Goal: Information Seeking & Learning: Check status

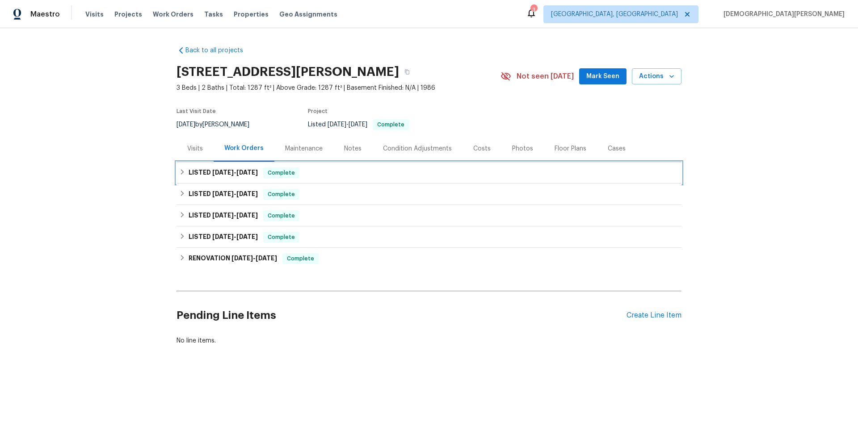
click at [184, 171] on div "LISTED [DATE] - [DATE] Complete" at bounding box center [429, 173] width 500 height 11
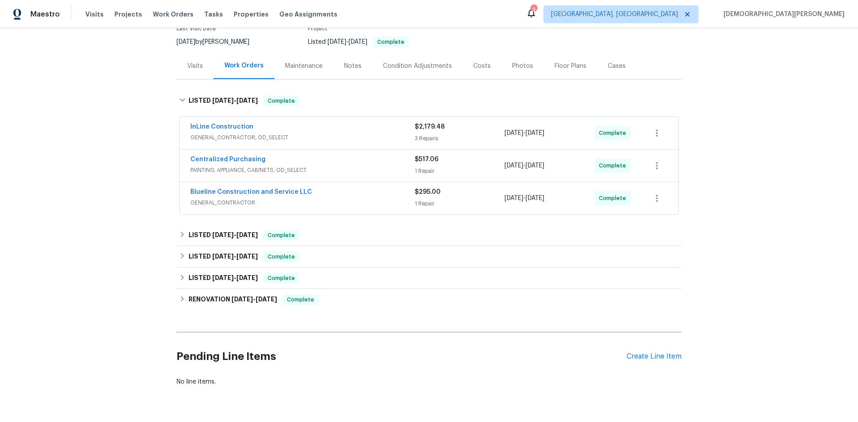
scroll to position [114, 0]
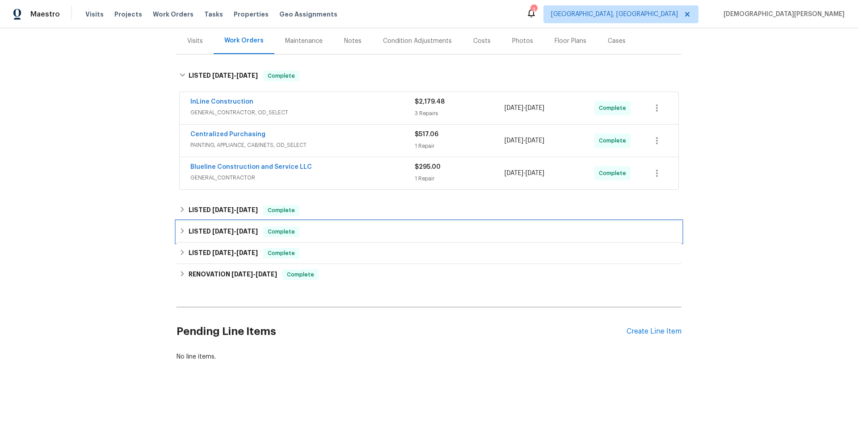
click at [223, 228] on span "[DATE]" at bounding box center [222, 231] width 21 height 6
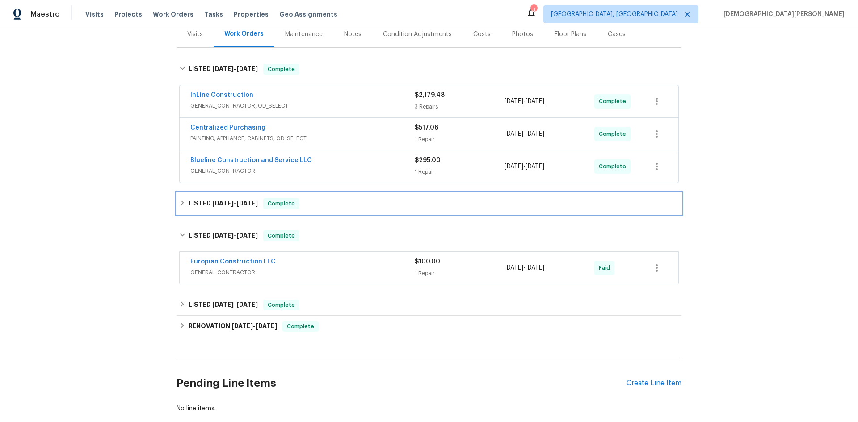
click at [222, 210] on div "LISTED [DATE] - [DATE] Complete" at bounding box center [429, 203] width 505 height 21
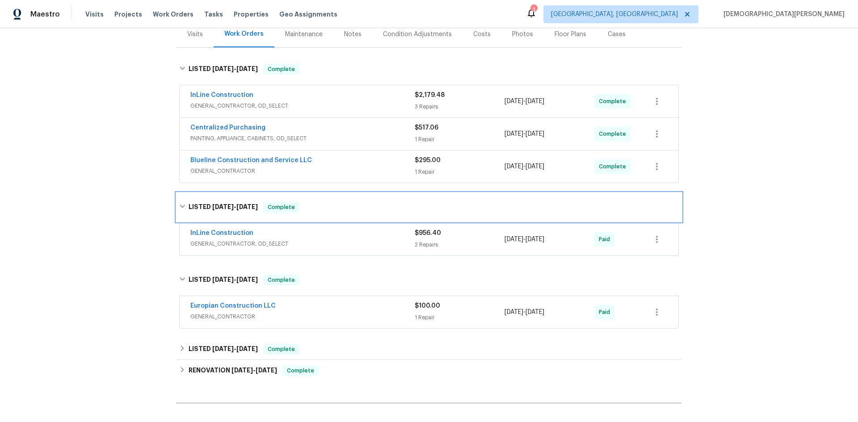
scroll to position [204, 0]
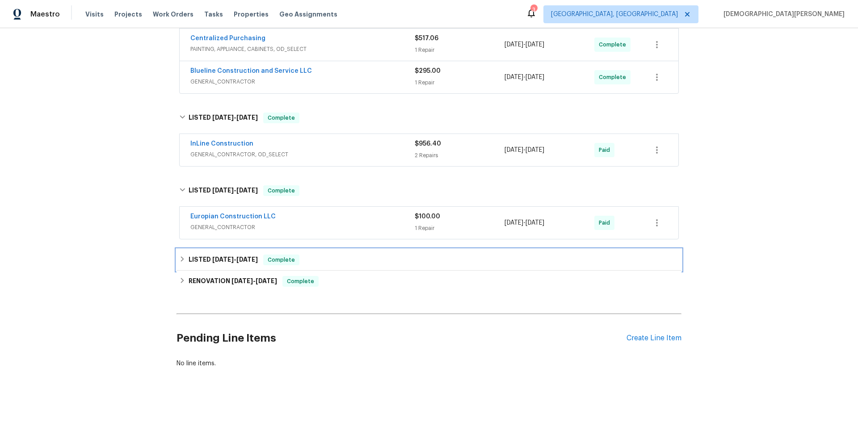
click at [247, 270] on div "LISTED [DATE] - [DATE] Complete" at bounding box center [429, 259] width 505 height 21
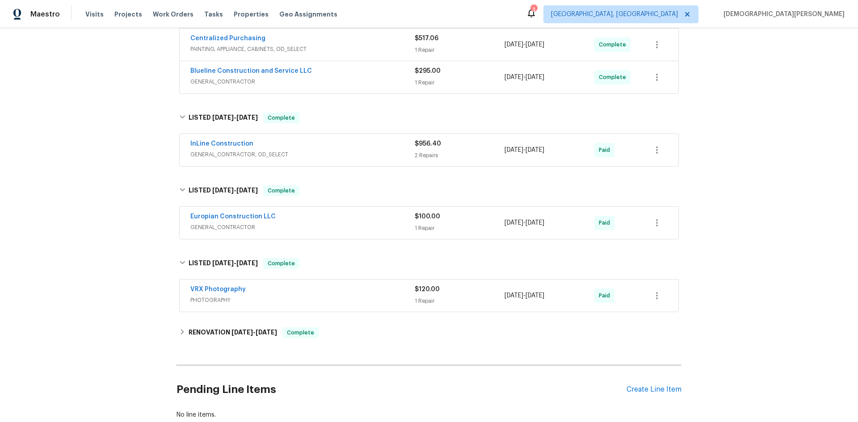
click at [250, 318] on div "Back to all projects [STREET_ADDRESS][PERSON_NAME] 3 Beds | 2 Baths | Total: 12…" at bounding box center [429, 131] width 505 height 592
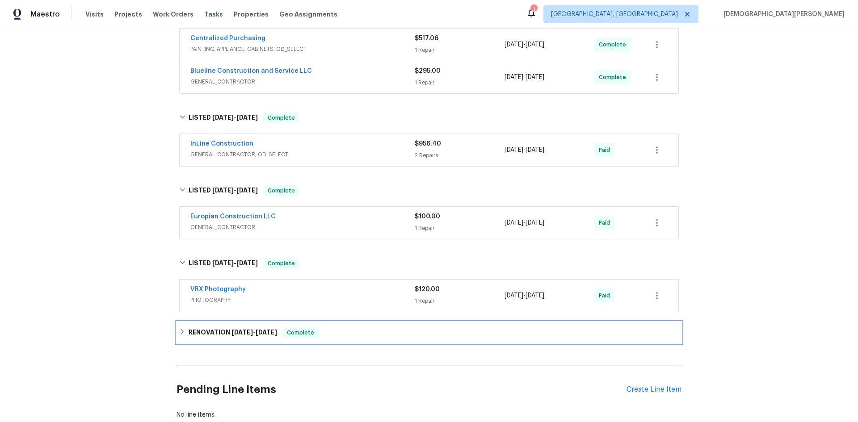
click at [253, 328] on h6 "RENOVATION [DATE] - [DATE]" at bounding box center [233, 333] width 88 height 11
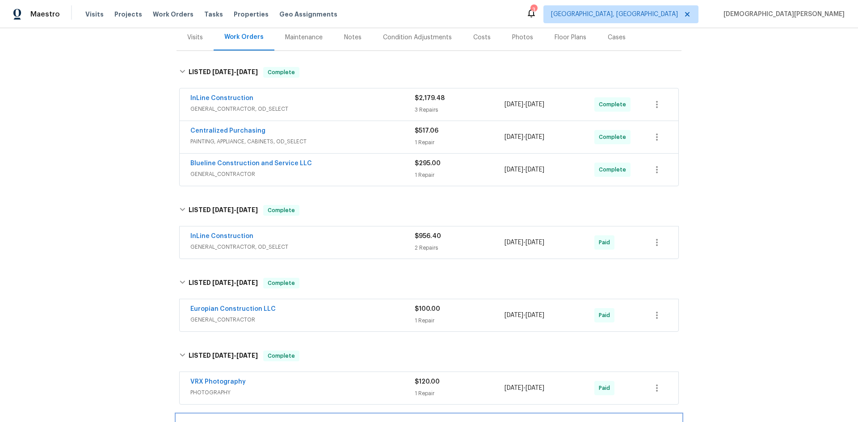
scroll to position [0, 0]
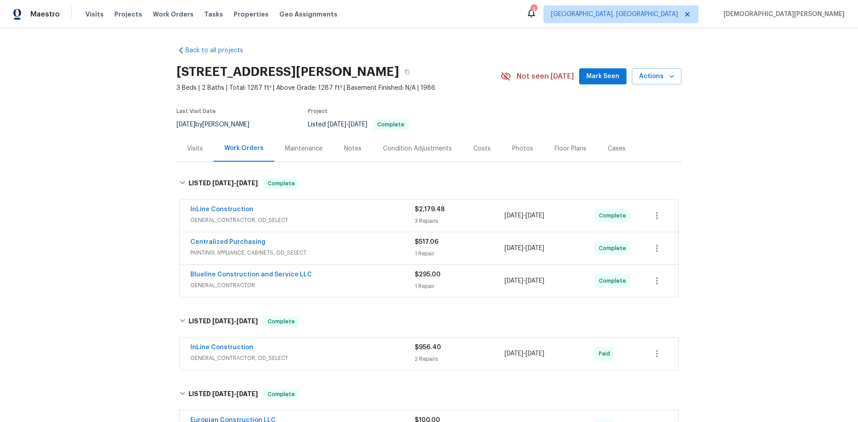
click at [200, 147] on div "Visits" at bounding box center [195, 148] width 37 height 26
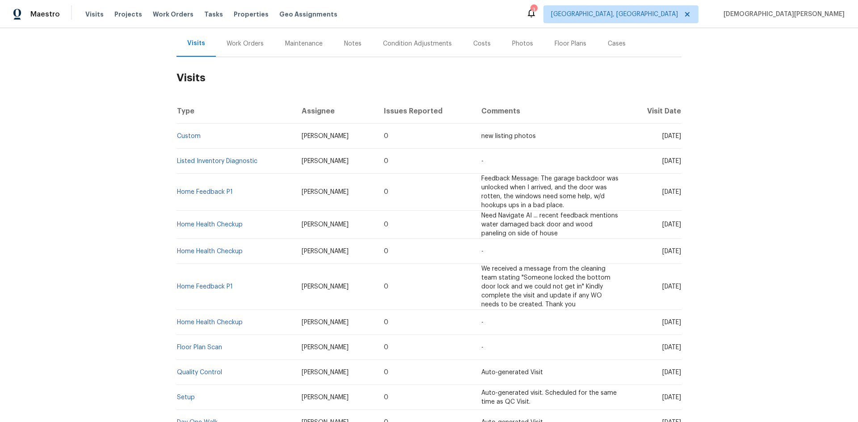
scroll to position [89, 0]
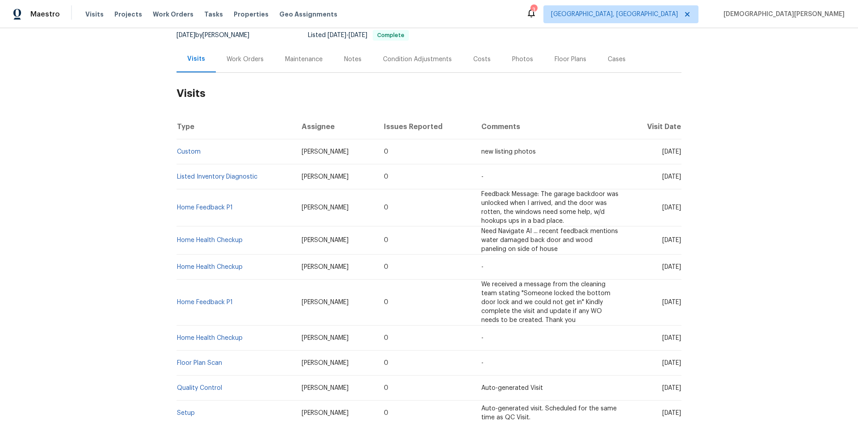
click at [642, 212] on td "[DATE]" at bounding box center [654, 207] width 56 height 37
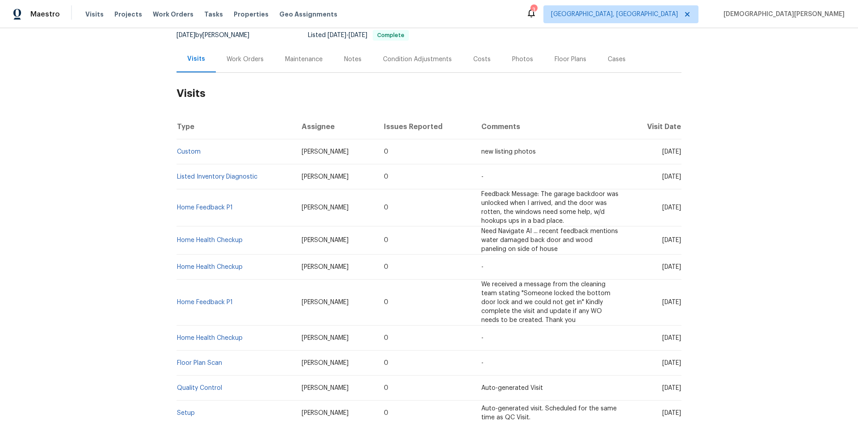
click at [568, 204] on span "Feedback Message: The garage backdoor was unlocked when I arrived, and the door…" at bounding box center [549, 207] width 137 height 33
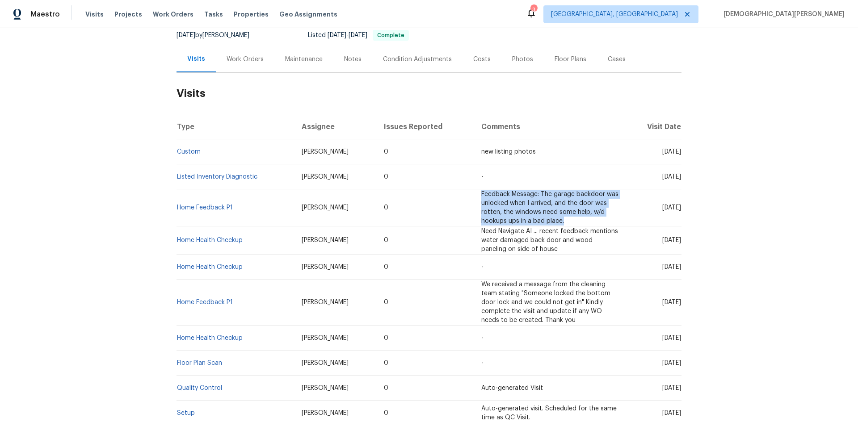
click at [568, 204] on span "Feedback Message: The garage backdoor was unlocked when I arrived, and the door…" at bounding box center [549, 207] width 137 height 33
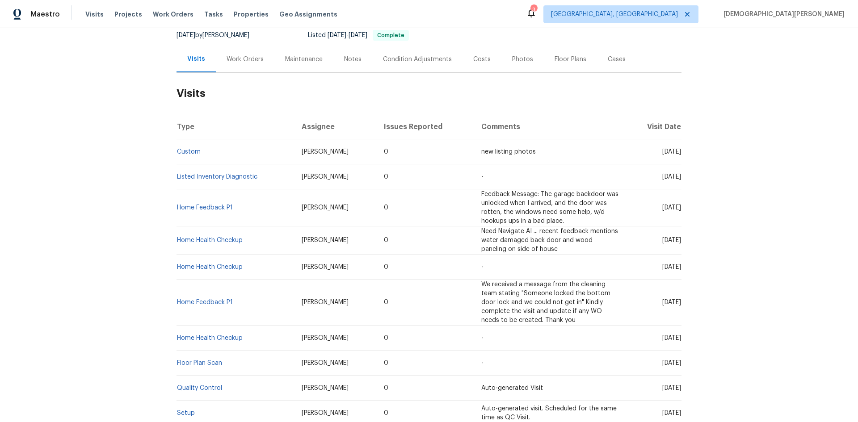
click at [504, 206] on span "Feedback Message: The garage backdoor was unlocked when I arrived, and the door…" at bounding box center [549, 207] width 137 height 33
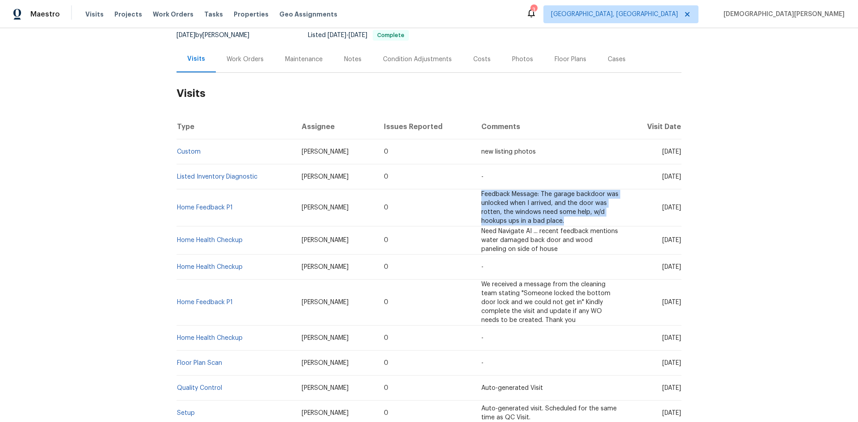
click at [504, 206] on span "Feedback Message: The garage backdoor was unlocked when I arrived, and the door…" at bounding box center [549, 207] width 137 height 33
click at [513, 218] on span "Feedback Message: The garage backdoor was unlocked when I arrived, and the door…" at bounding box center [549, 207] width 137 height 33
click at [513, 218] on td "Feedback Message: The garage backdoor was unlocked when I arrived, and the door…" at bounding box center [549, 207] width 151 height 37
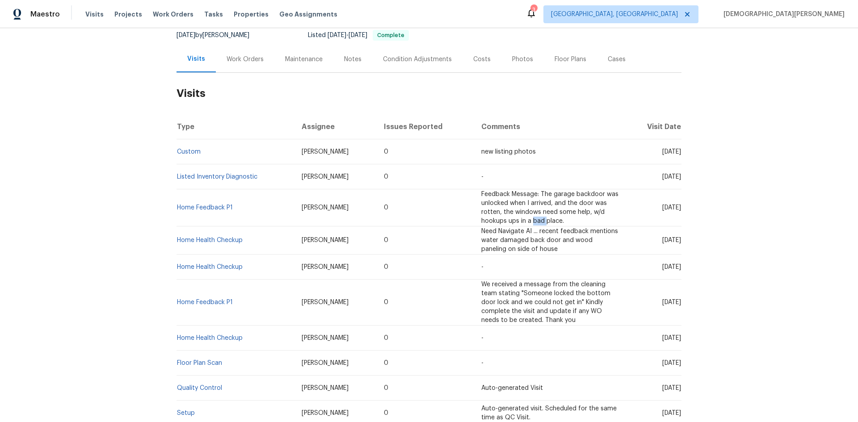
click at [513, 218] on td "Feedback Message: The garage backdoor was unlocked when I arrived, and the door…" at bounding box center [549, 207] width 151 height 37
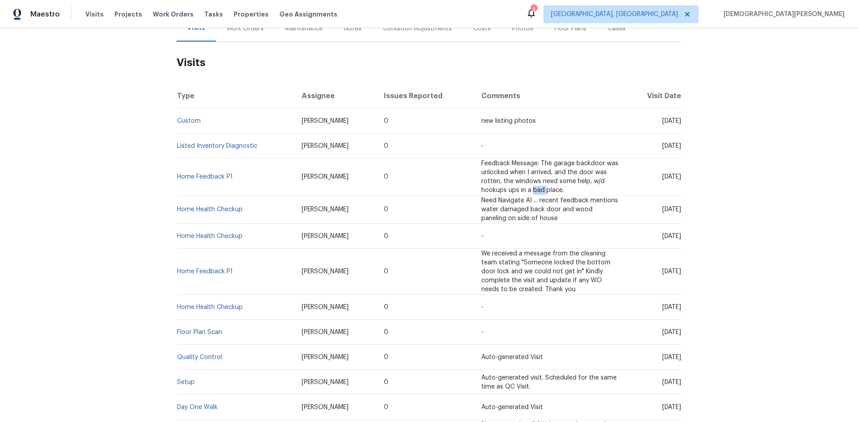
scroll to position [134, 0]
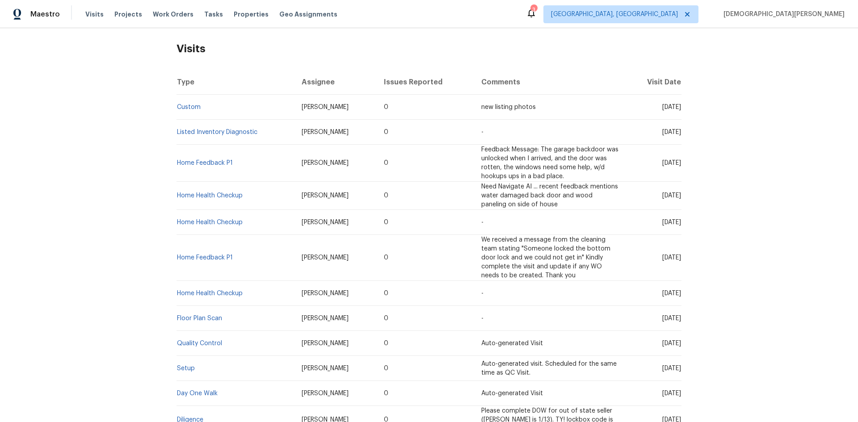
click at [517, 196] on span "Need Navigate AI ... recent feedback mentions water damaged back door and wood …" at bounding box center [549, 196] width 137 height 24
click at [542, 201] on td "Need Navigate AI ... recent feedback mentions water damaged back door and wood …" at bounding box center [549, 196] width 151 height 28
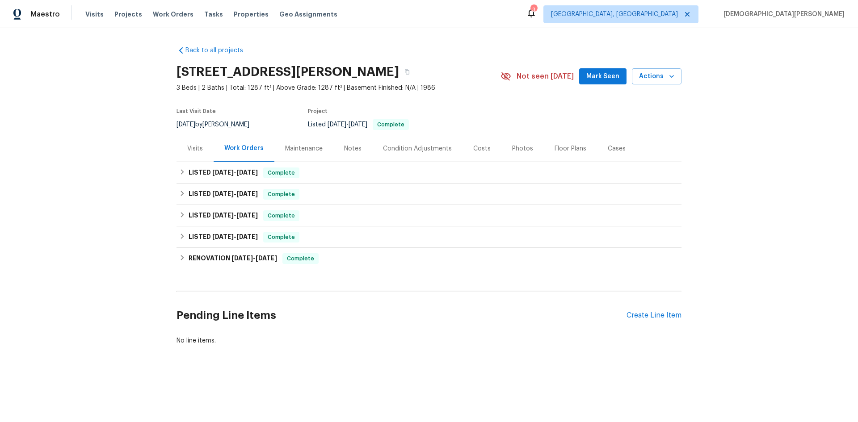
click at [197, 157] on div "Visits" at bounding box center [195, 148] width 37 height 26
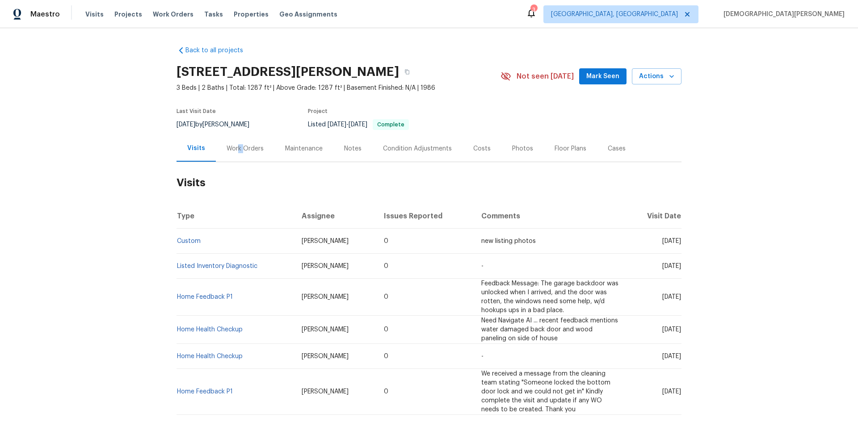
click at [238, 147] on div "Work Orders" at bounding box center [245, 148] width 59 height 26
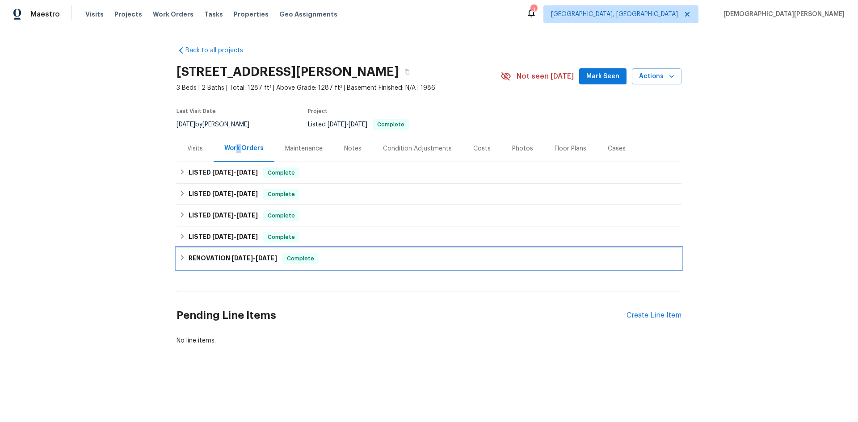
click at [228, 262] on h6 "RENOVATION [DATE] - [DATE]" at bounding box center [233, 258] width 88 height 11
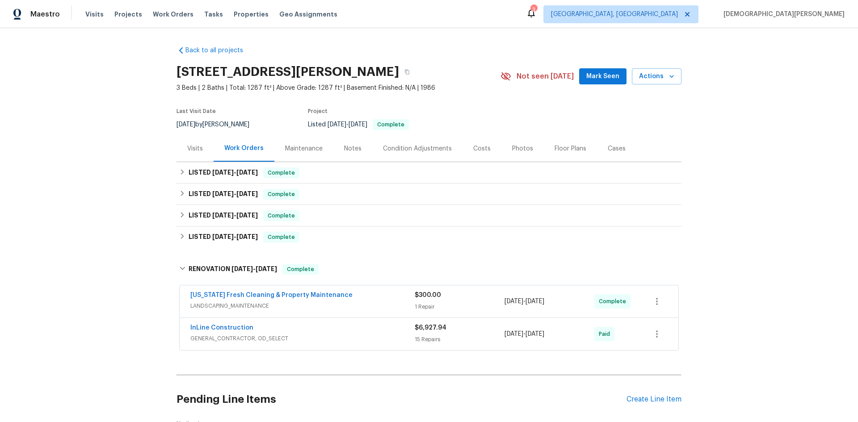
click at [326, 323] on div "InLine Construction GENERAL_CONTRACTOR, OD_SELECT $6,927.94 15 Repairs 1/13/202…" at bounding box center [429, 334] width 499 height 32
click at [215, 242] on h6 "LISTED 1/24/25 - 1/25/25" at bounding box center [223, 237] width 69 height 11
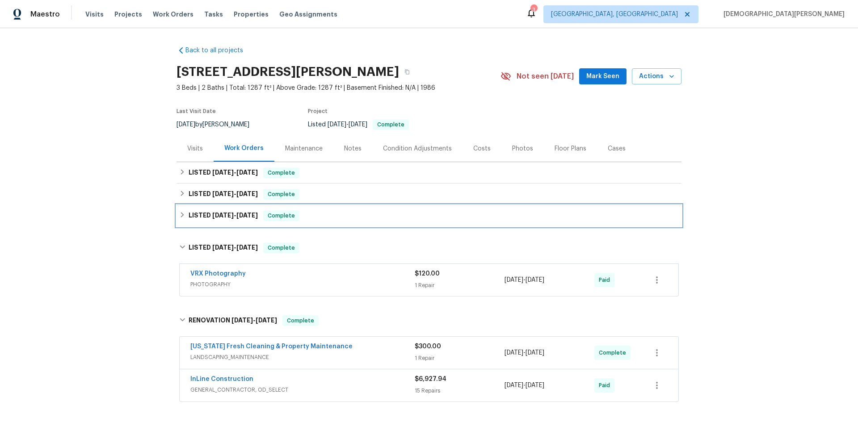
click at [215, 225] on div "LISTED [DATE] - [DATE] Complete" at bounding box center [429, 215] width 505 height 21
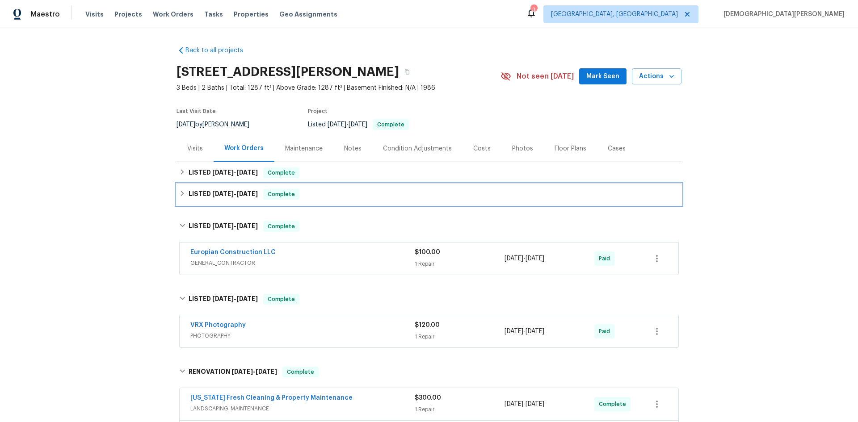
click at [215, 201] on div "LISTED [DATE] - [DATE] Complete" at bounding box center [429, 194] width 505 height 21
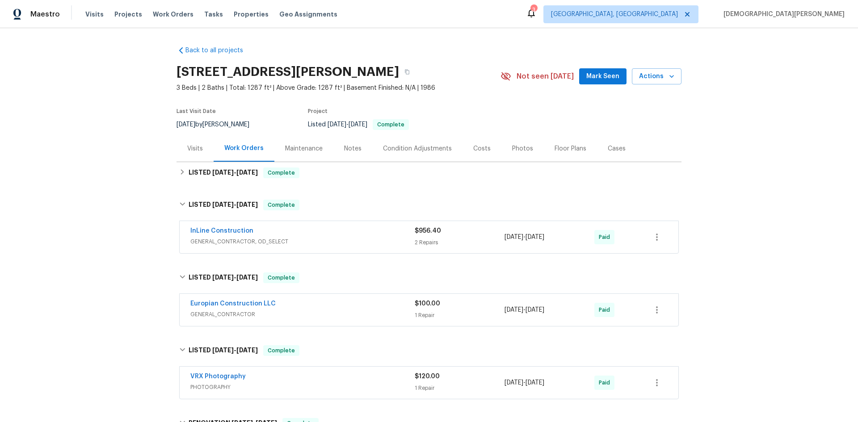
click at [210, 189] on div "Back to all projects [STREET_ADDRESS][PERSON_NAME] 3 Beds | 2 Baths | Total: 12…" at bounding box center [429, 315] width 505 height 552
click at [227, 187] on div "Back to all projects [STREET_ADDRESS][PERSON_NAME] 3 Beds | 2 Baths | Total: 12…" at bounding box center [429, 315] width 505 height 552
click at [235, 170] on span "9/12/25 - 9/19/25" at bounding box center [235, 172] width 46 height 6
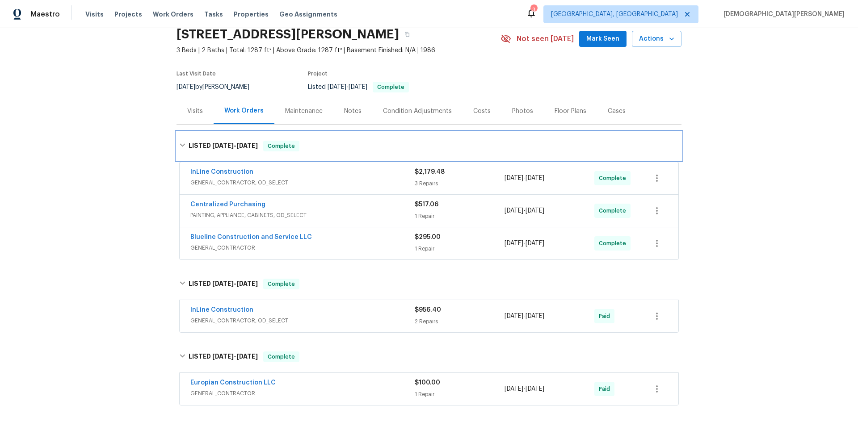
scroll to position [89, 0]
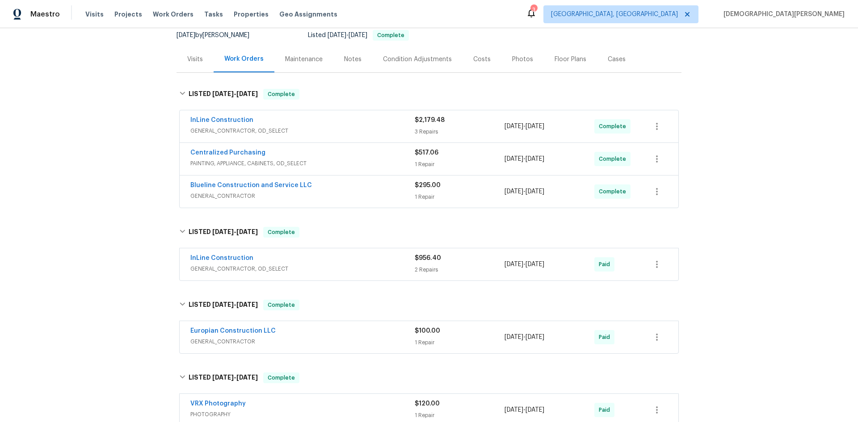
click at [384, 277] on div "InLine Construction GENERAL_CONTRACTOR, OD_SELECT $956.40 2 Repairs 8/5/2025 - …" at bounding box center [429, 264] width 499 height 32
click at [344, 262] on div "InLine Construction" at bounding box center [302, 259] width 224 height 11
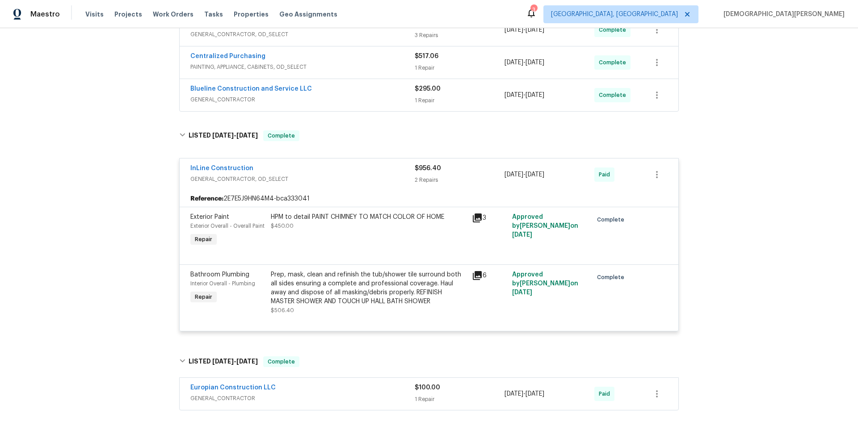
scroll to position [0, 0]
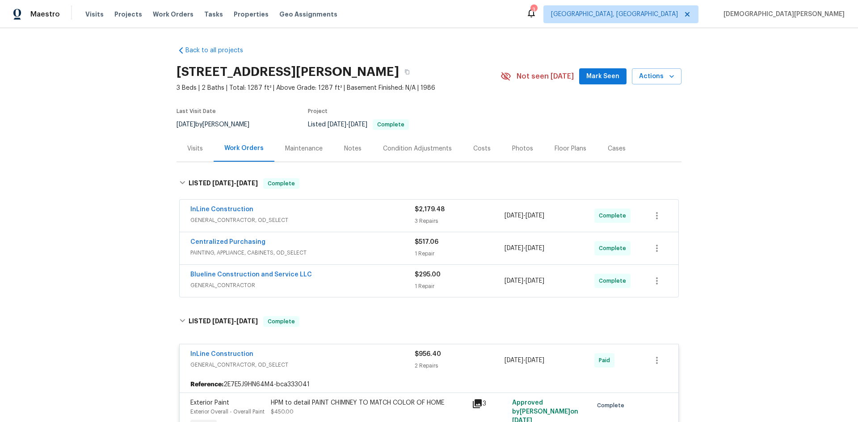
click at [300, 162] on div "Visits Work Orders Maintenance Notes Condition Adjustments Costs Photos Floor P…" at bounding box center [429, 148] width 505 height 27
click at [299, 146] on div "Maintenance" at bounding box center [304, 148] width 38 height 9
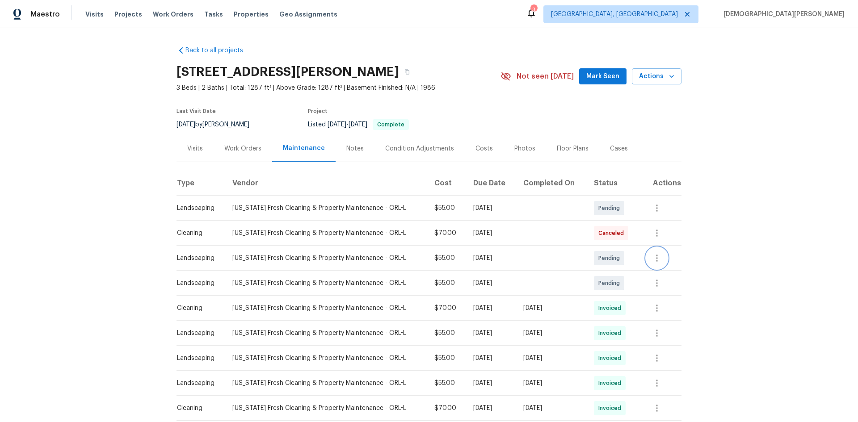
click at [652, 259] on icon "button" at bounding box center [657, 258] width 11 height 11
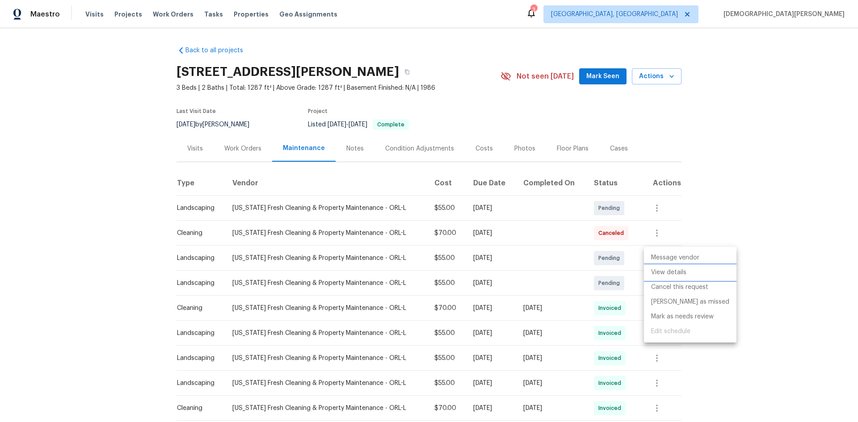
click at [698, 276] on li "View details" at bounding box center [690, 272] width 92 height 15
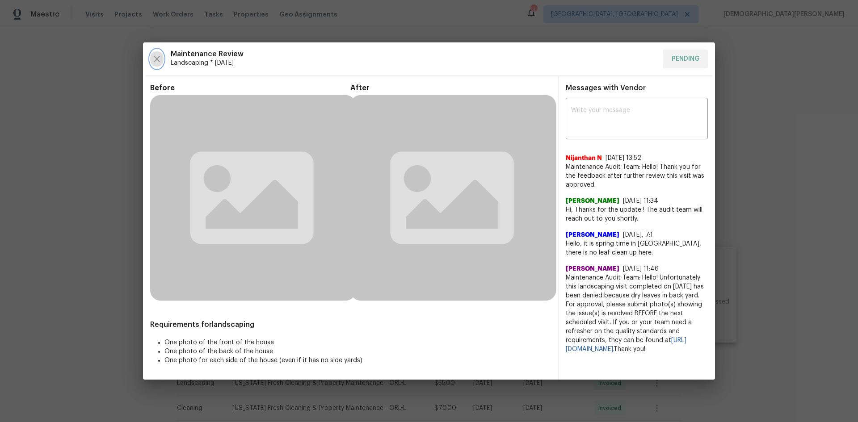
click at [151, 58] on button "button" at bounding box center [156, 59] width 13 height 19
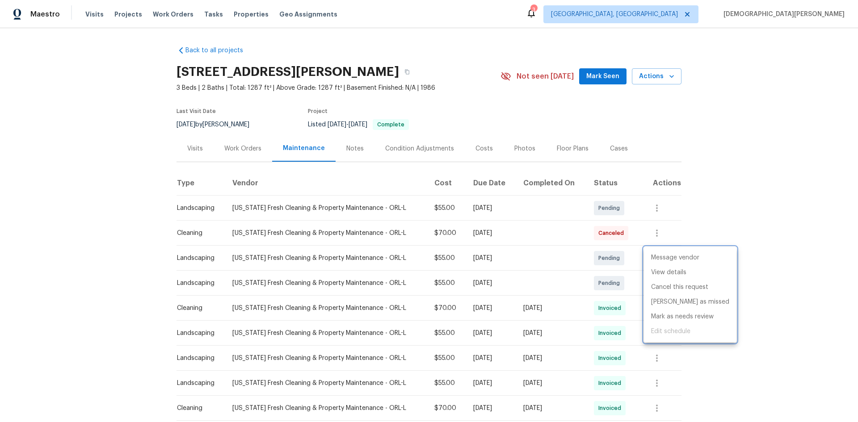
click at [425, 164] on div at bounding box center [429, 211] width 858 height 422
